Goal: Task Accomplishment & Management: Manage account settings

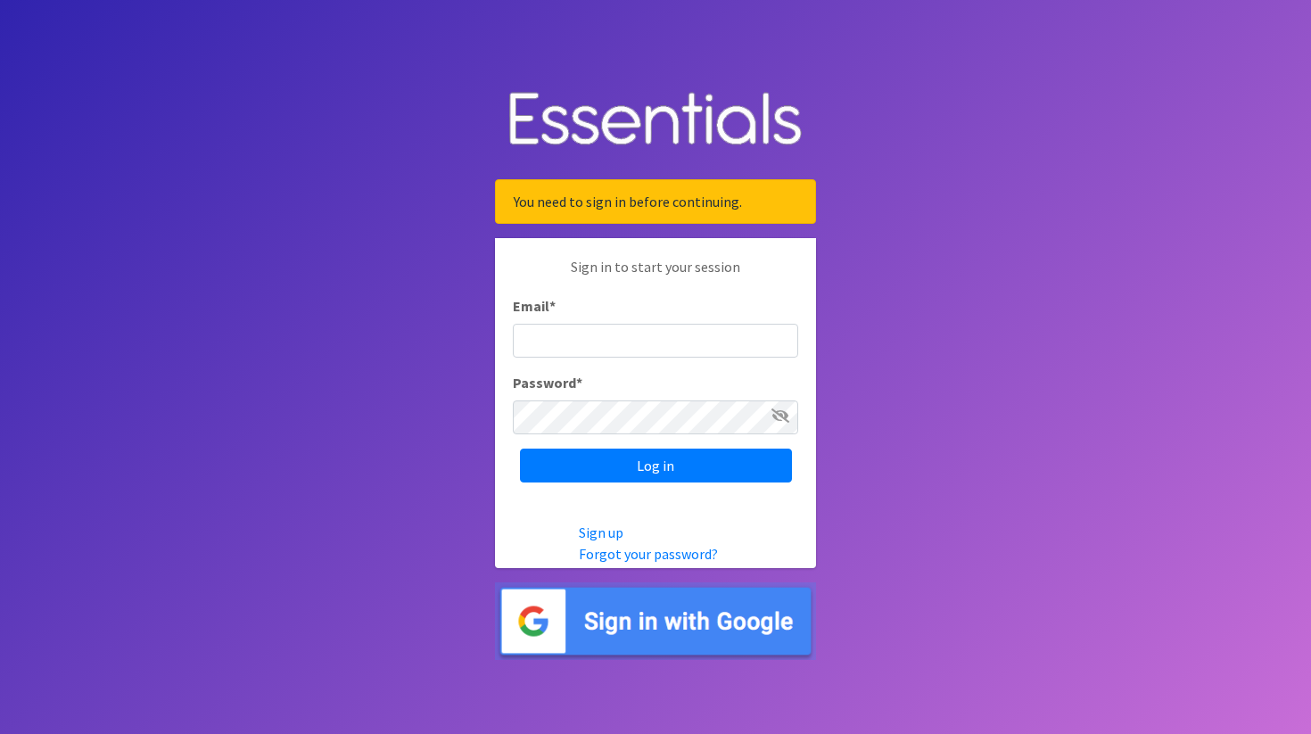
click at [631, 343] on input "Email *" at bounding box center [655, 341] width 285 height 34
type input "[PERSON_NAME][EMAIL_ADDRESS][DOMAIN_NAME]"
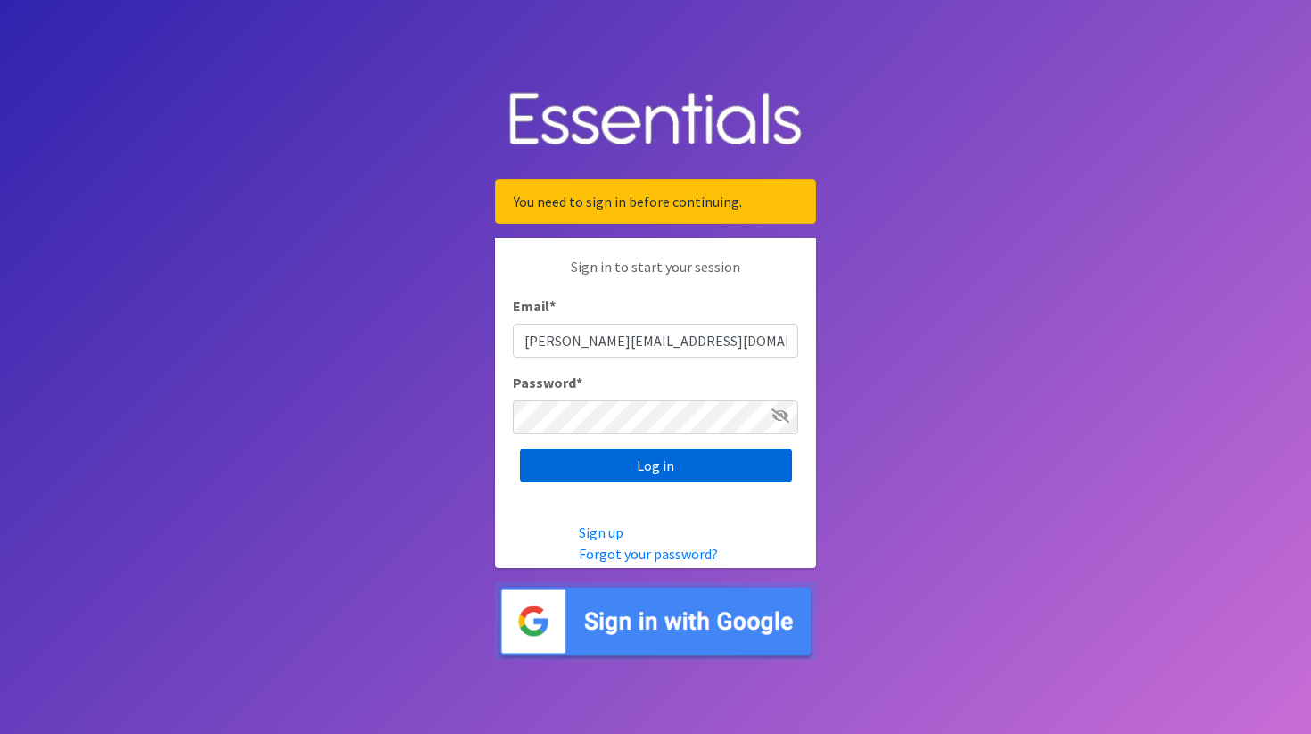
click at [651, 466] on input "Log in" at bounding box center [656, 466] width 272 height 34
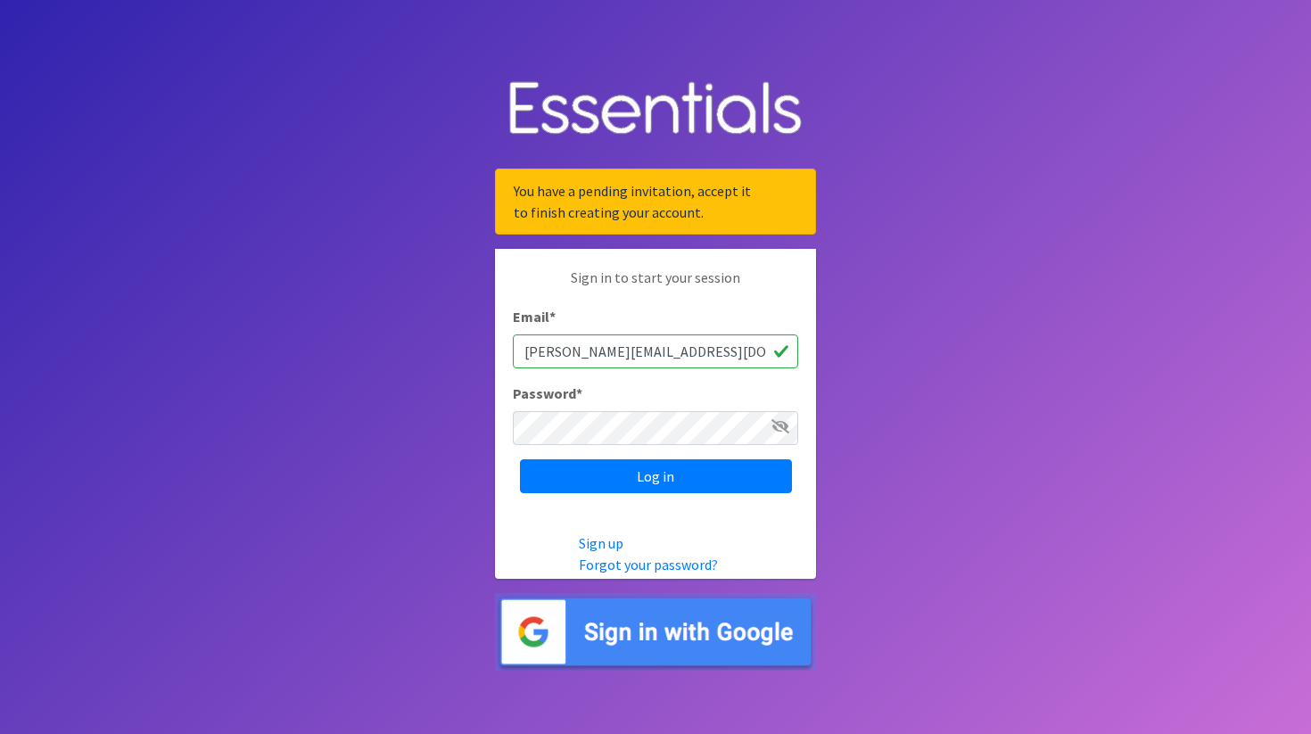
click at [737, 409] on div "Password *" at bounding box center [655, 414] width 285 height 62
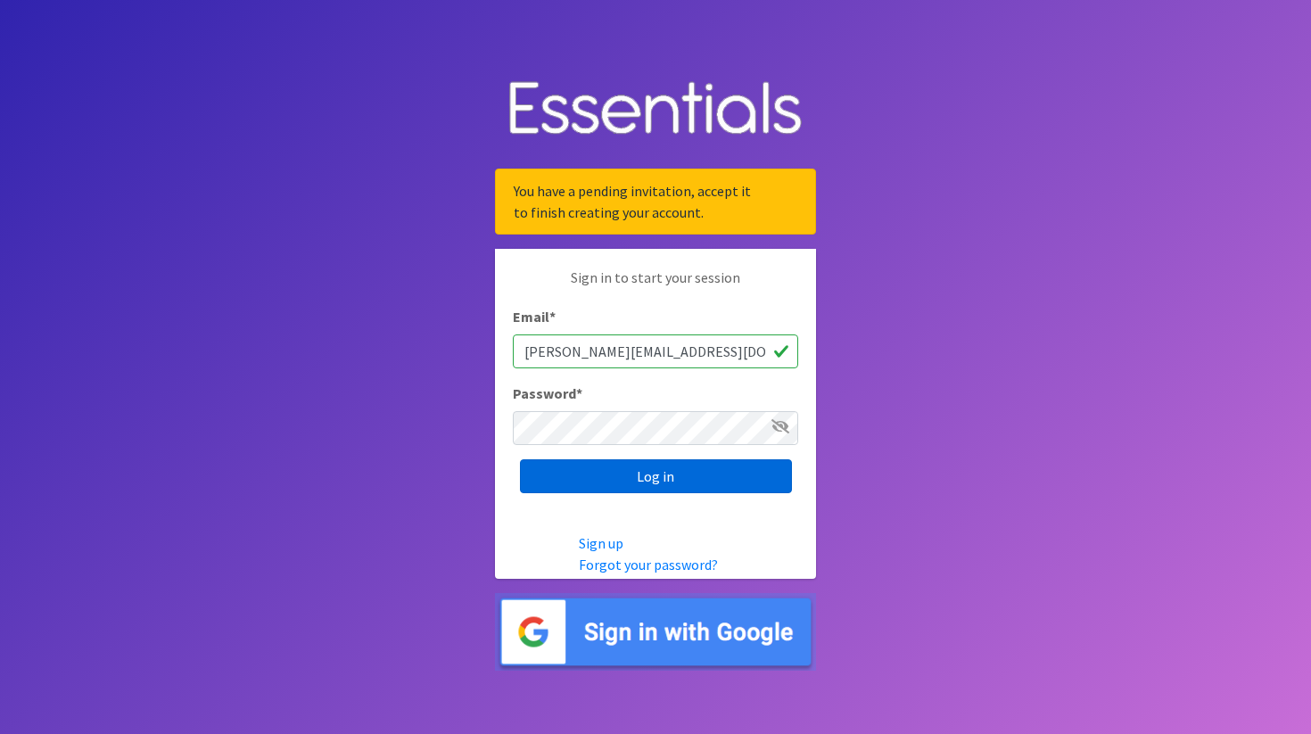
click at [732, 485] on input "Log in" at bounding box center [656, 476] width 272 height 34
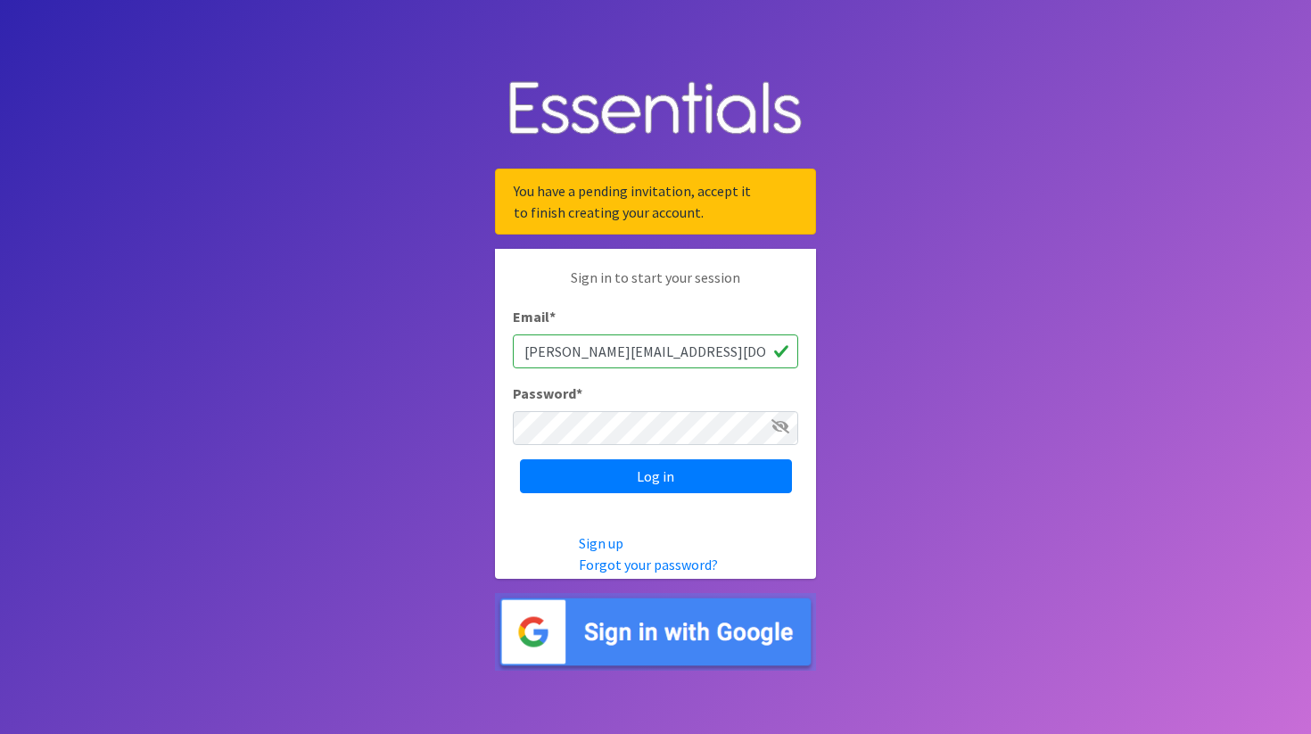
click at [861, 490] on body "You have a pending invitation, accept it to finish creating your account. Sign …" at bounding box center [655, 367] width 1311 height 734
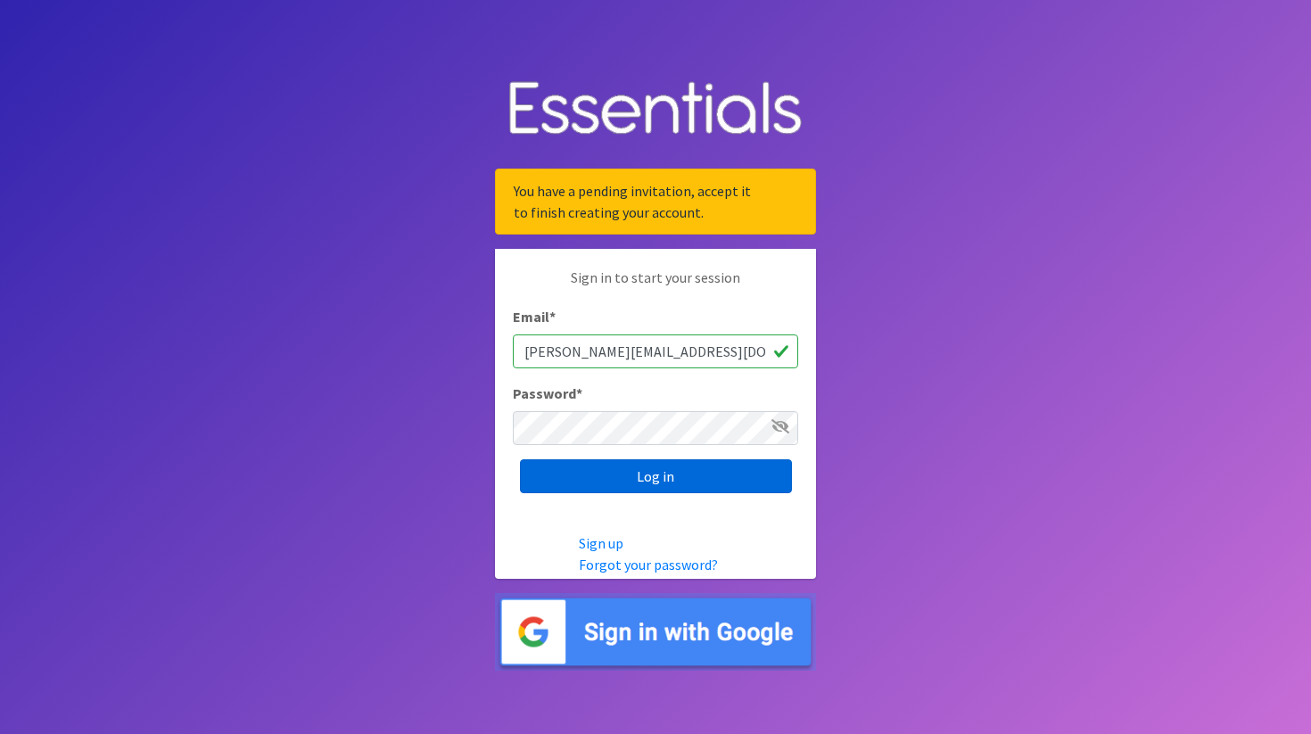
click at [722, 485] on input "Log in" at bounding box center [656, 476] width 272 height 34
click at [750, 487] on input "Log in" at bounding box center [656, 476] width 272 height 34
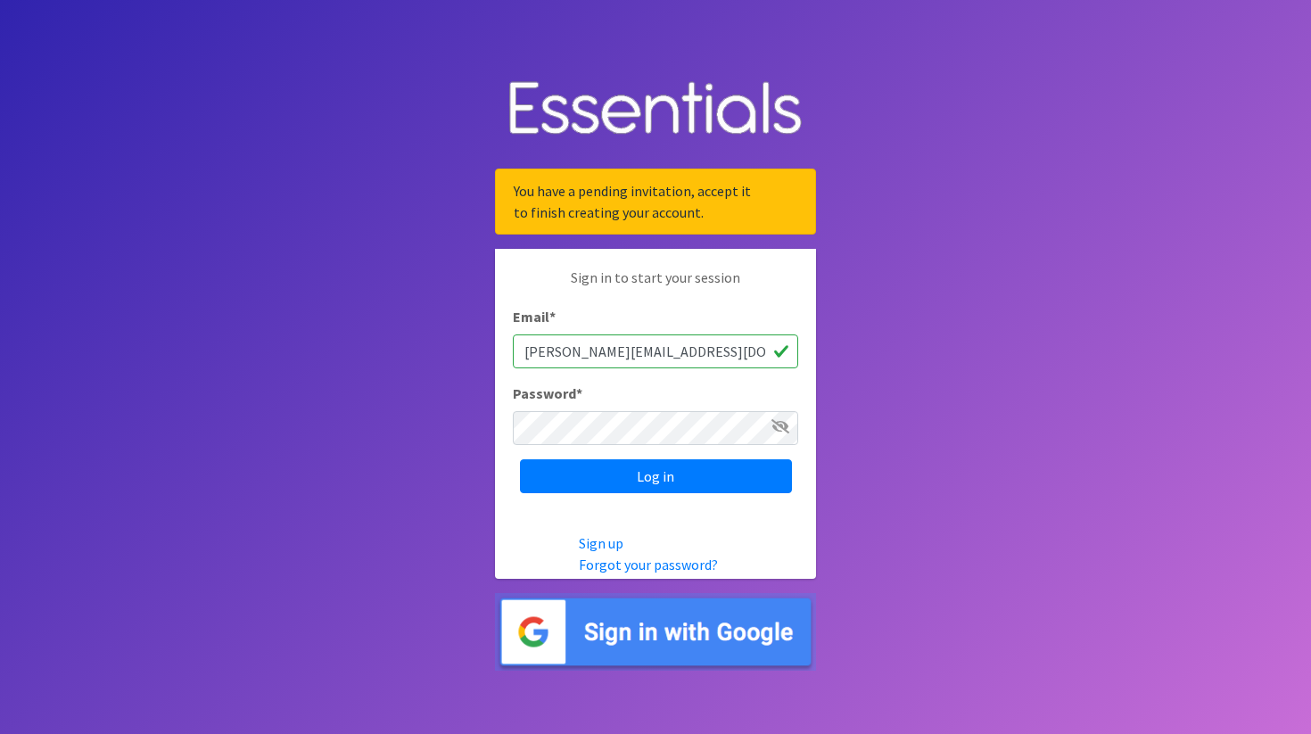
click at [930, 470] on body "You have a pending invitation, accept it to finish creating your account. Sign …" at bounding box center [655, 367] width 1311 height 734
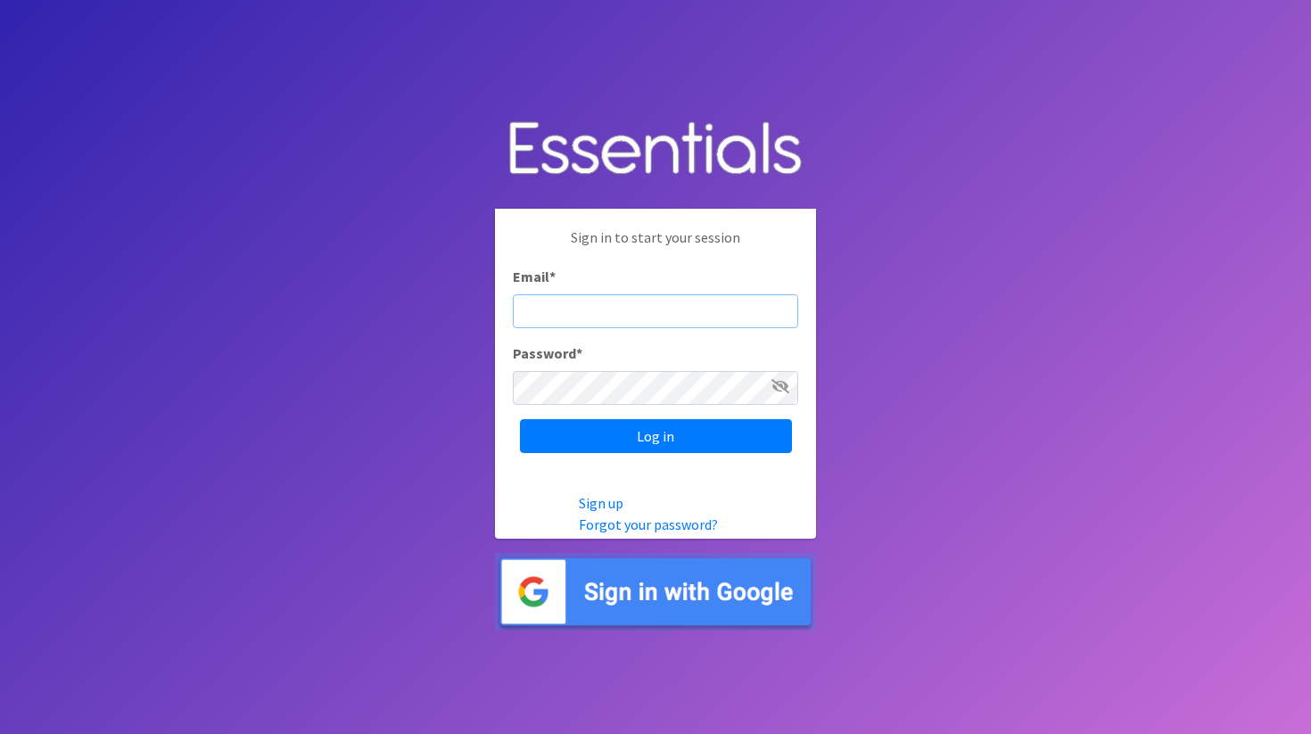
type input "[PERSON_NAME][EMAIL_ADDRESS][DOMAIN_NAME]"
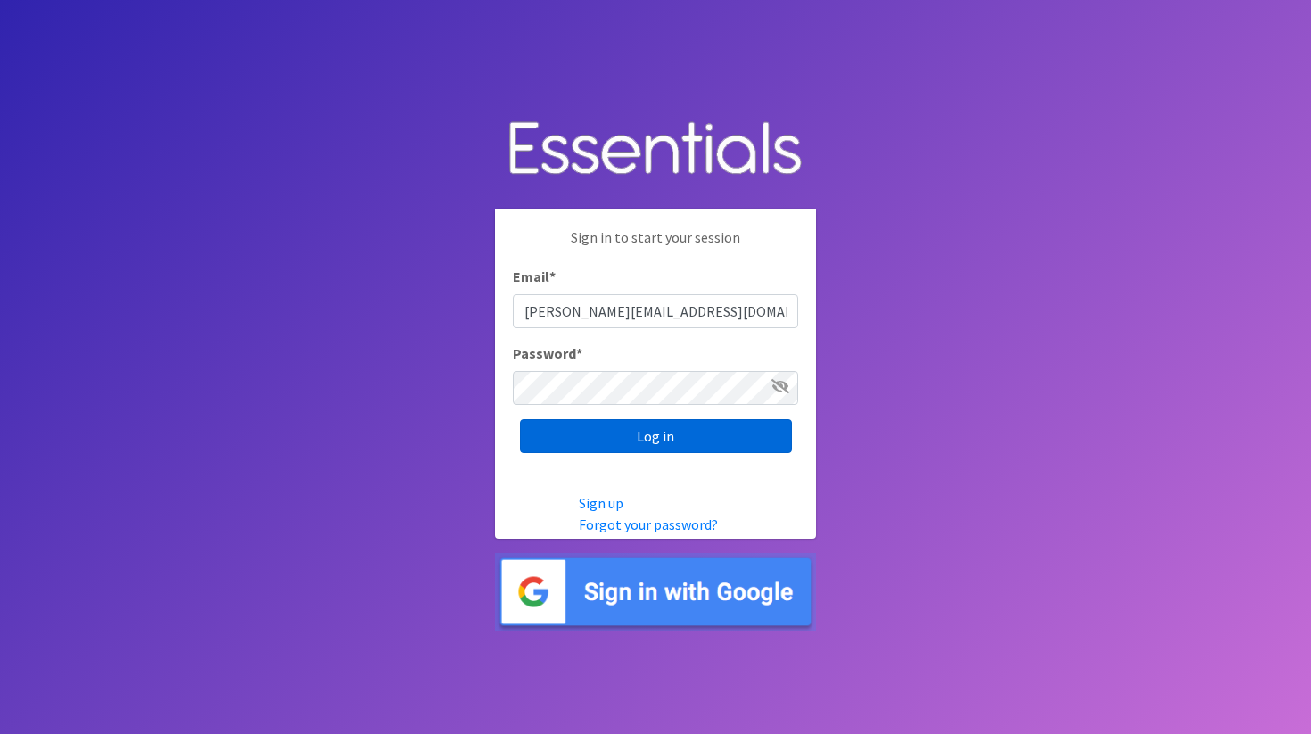
click at [647, 442] on input "Log in" at bounding box center [656, 436] width 272 height 34
